Goal: Task Accomplishment & Management: Use online tool/utility

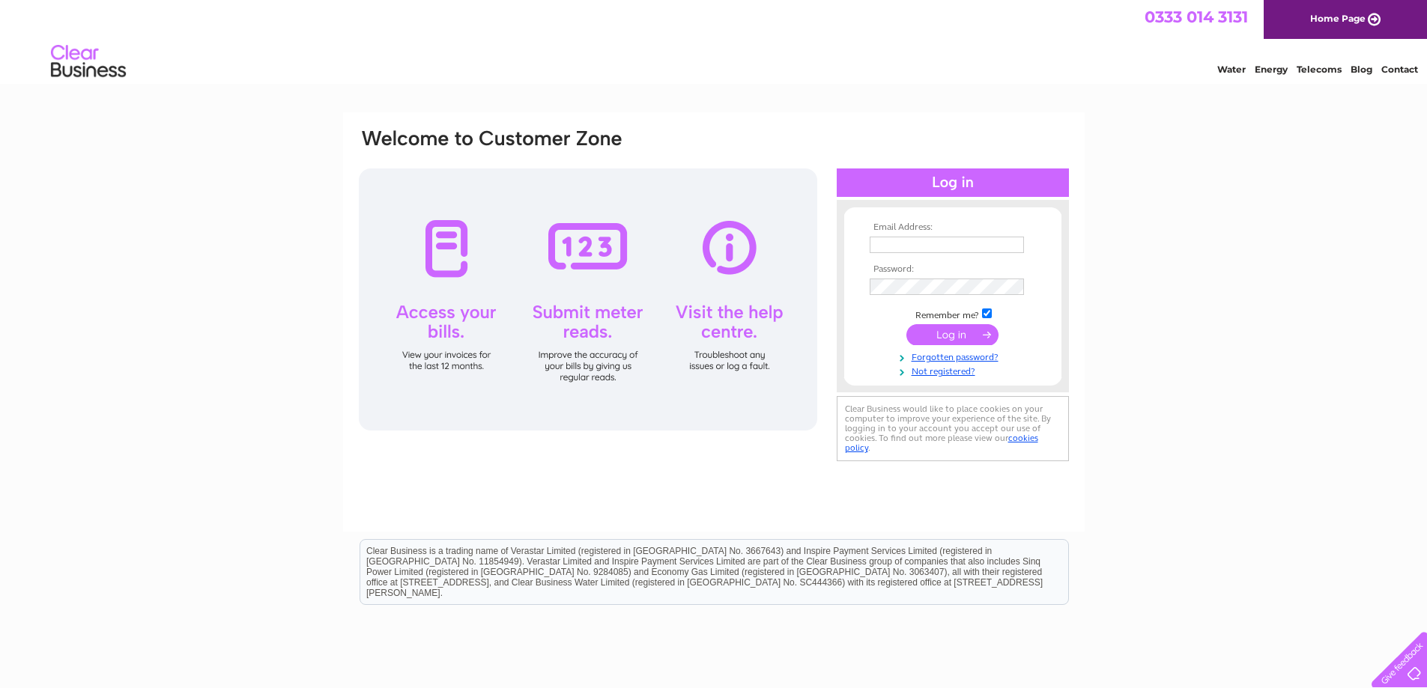
type input "helen@rowthornsigns.com"
click at [953, 336] on input "submit" at bounding box center [952, 334] width 92 height 21
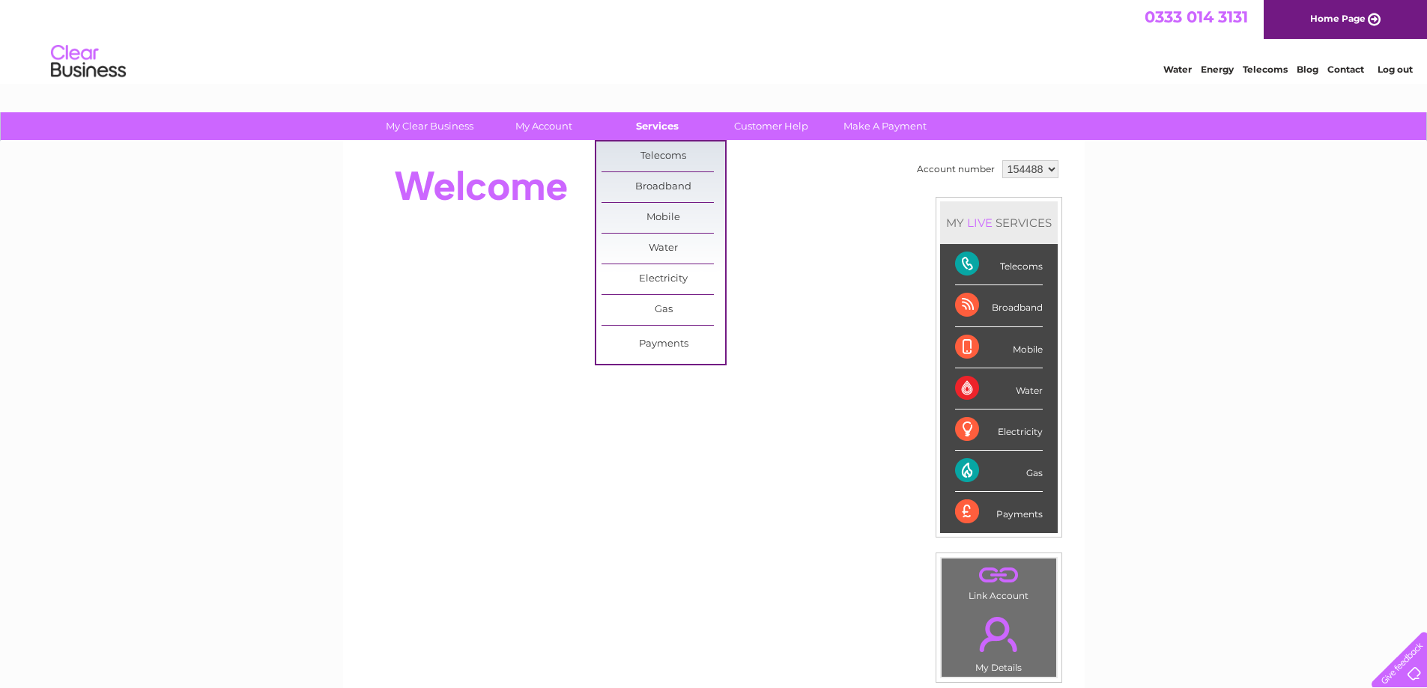
click at [667, 127] on link "Services" at bounding box center [658, 126] width 124 height 28
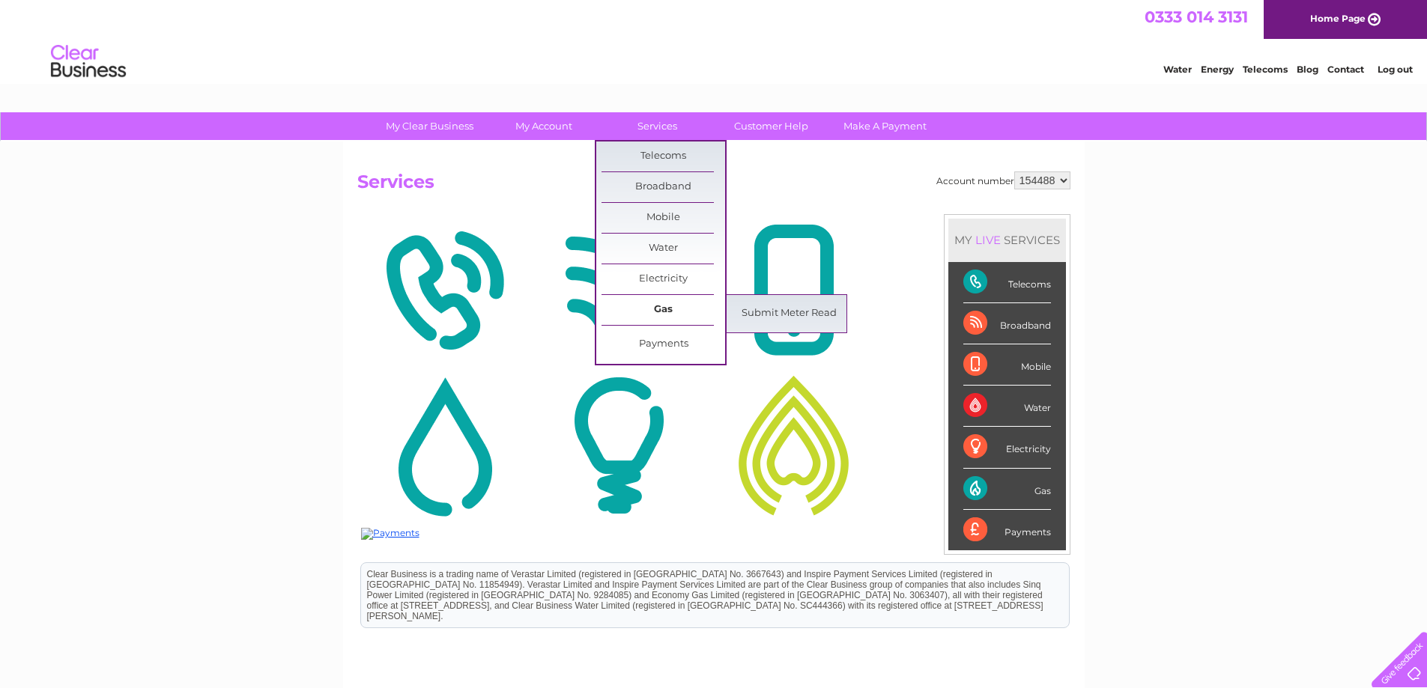
click at [677, 305] on link "Gas" at bounding box center [664, 310] width 124 height 30
click at [759, 317] on link "Submit Meter Read" at bounding box center [789, 314] width 124 height 30
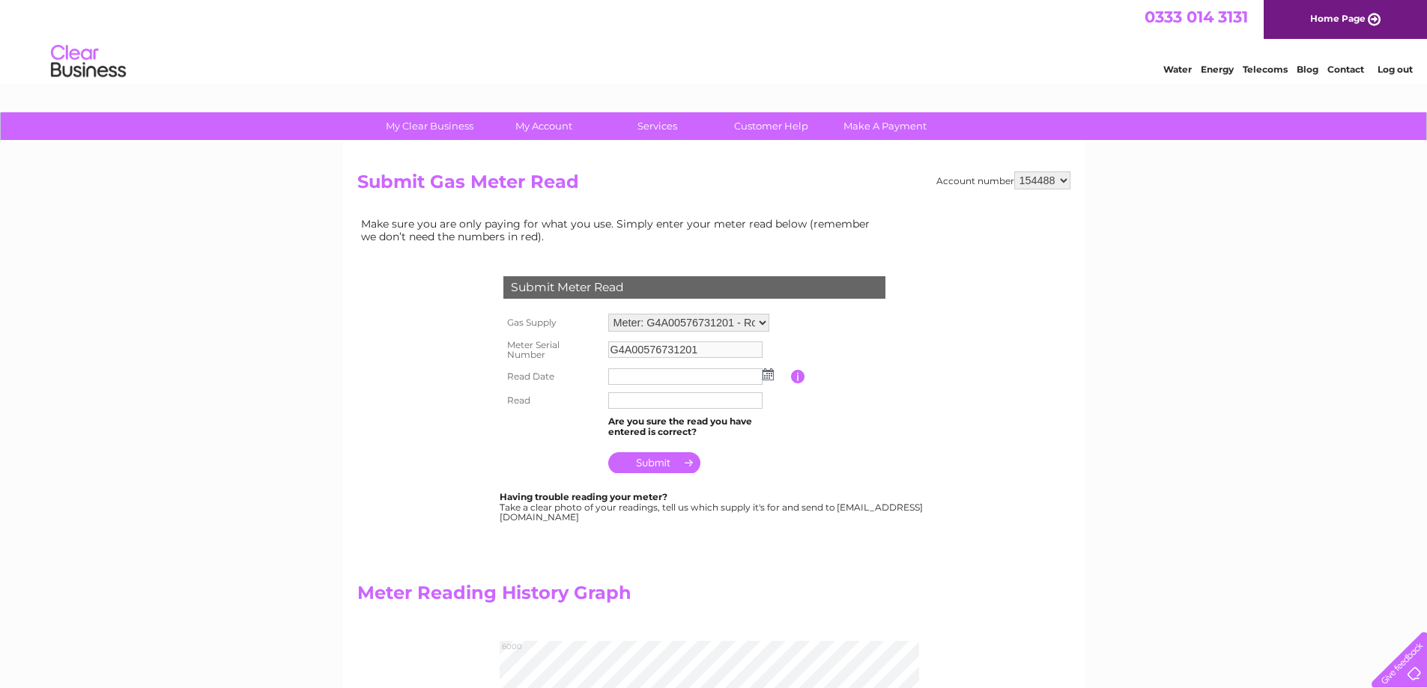
click at [787, 376] on td at bounding box center [698, 377] width 187 height 24
click at [769, 381] on img at bounding box center [768, 375] width 11 height 12
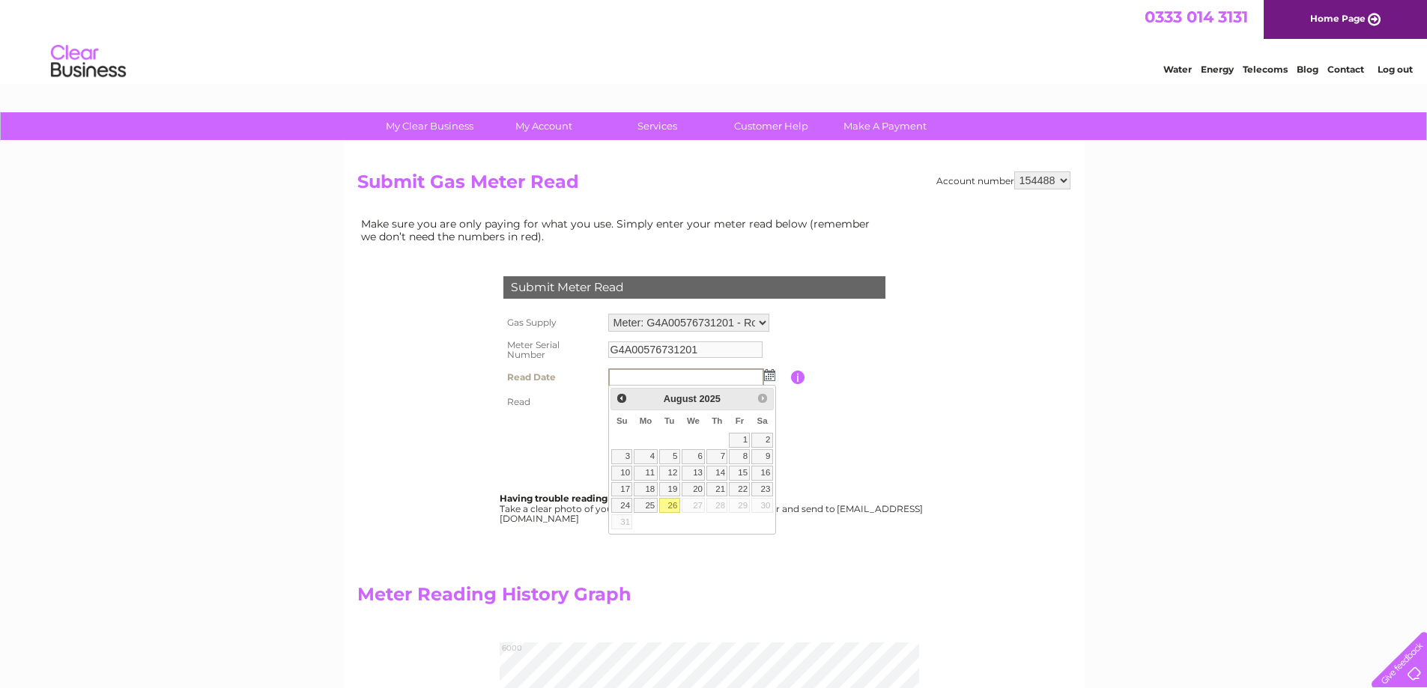
click at [677, 503] on link "26" at bounding box center [669, 505] width 21 height 15
type input "2025/08/26"
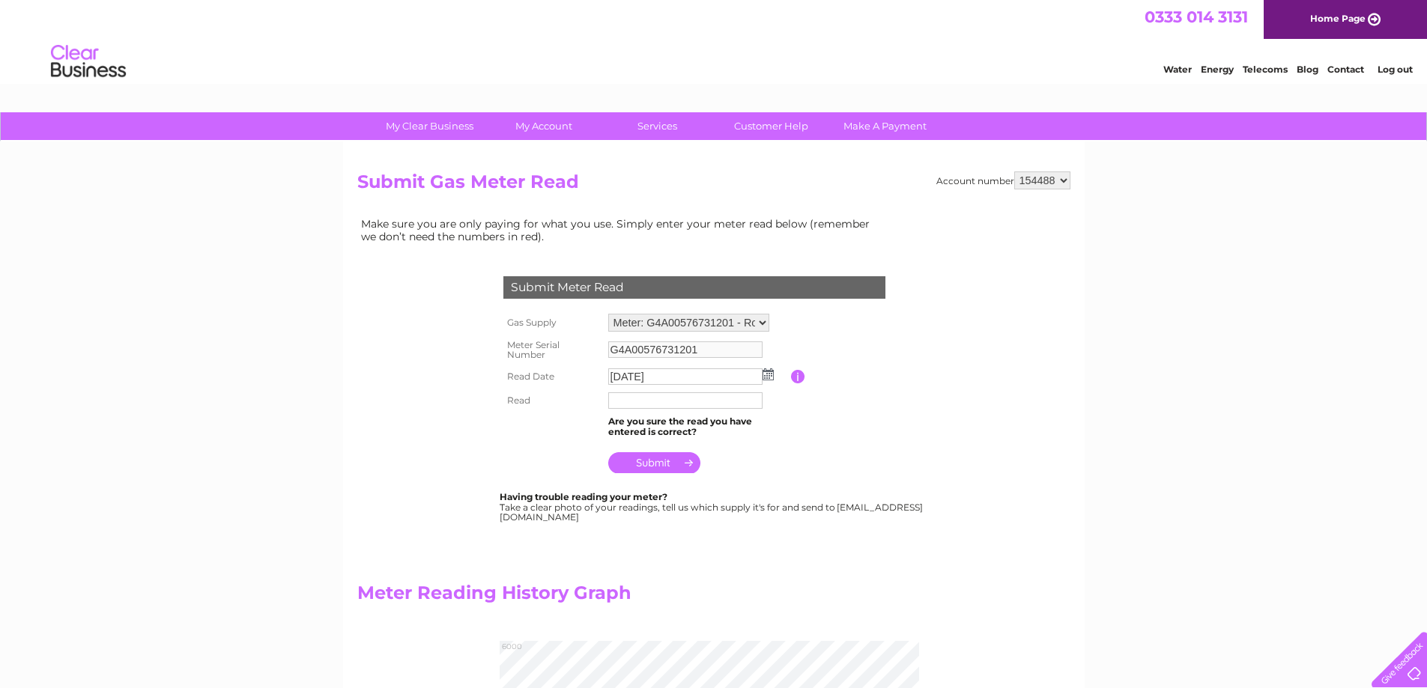
click at [638, 401] on input "text" at bounding box center [685, 401] width 154 height 16
type input "5721"
click at [649, 467] on input "submit" at bounding box center [654, 464] width 92 height 21
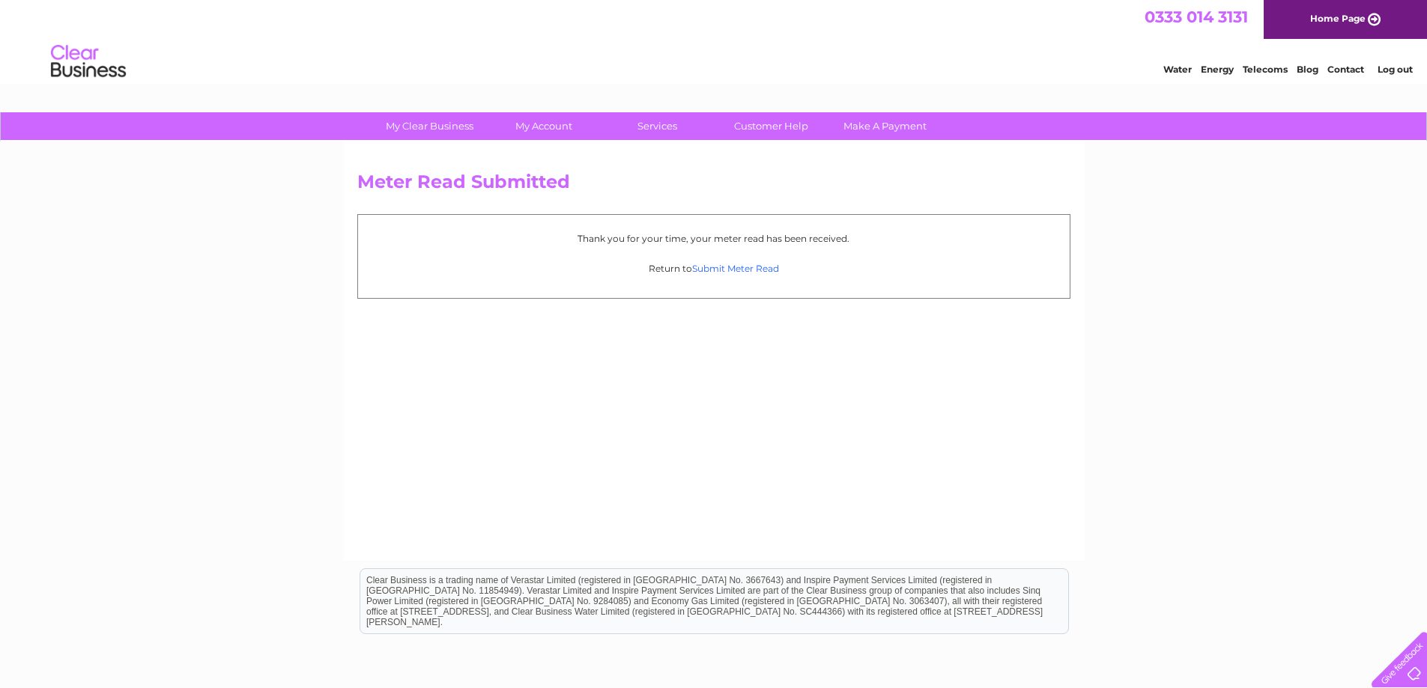
click at [736, 269] on link "Submit Meter Read" at bounding box center [735, 268] width 87 height 11
